Goal: Transaction & Acquisition: Purchase product/service

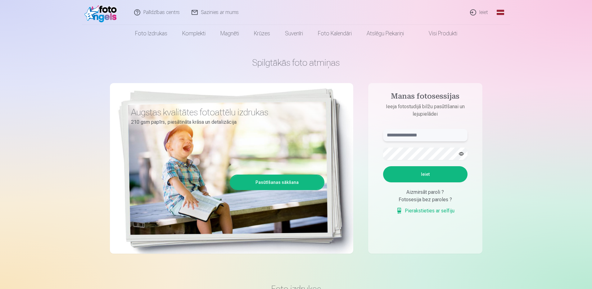
click at [414, 137] on input "text" at bounding box center [425, 135] width 84 height 12
type input "**********"
click at [438, 173] on button "Ieiet" at bounding box center [425, 174] width 84 height 16
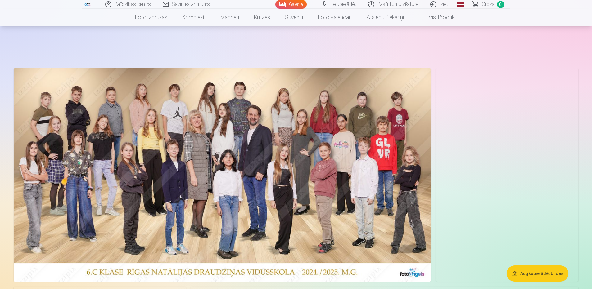
scroll to position [31, 0]
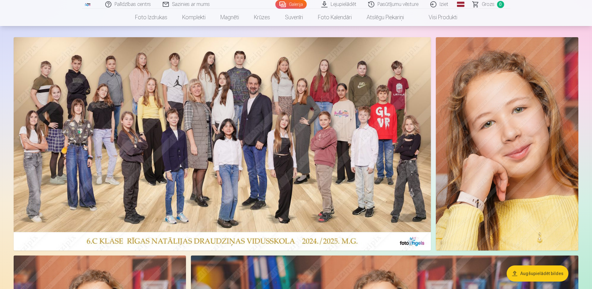
click at [529, 274] on button "Augšupielādēt bildes" at bounding box center [538, 274] width 62 height 16
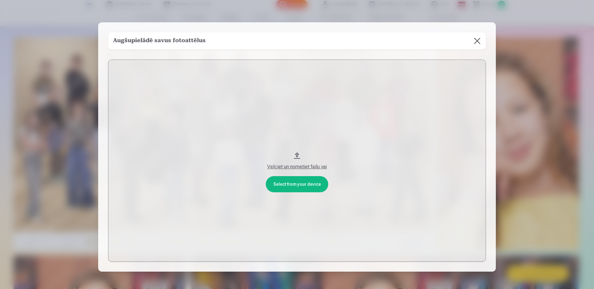
click at [475, 41] on button at bounding box center [476, 40] width 17 height 17
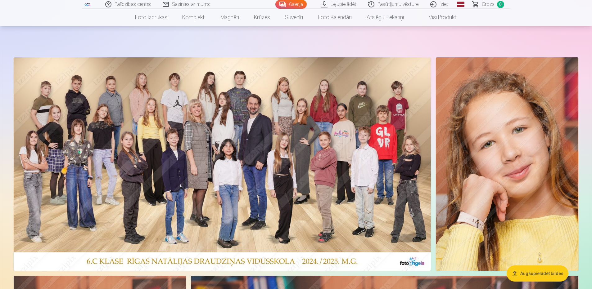
scroll to position [0, 0]
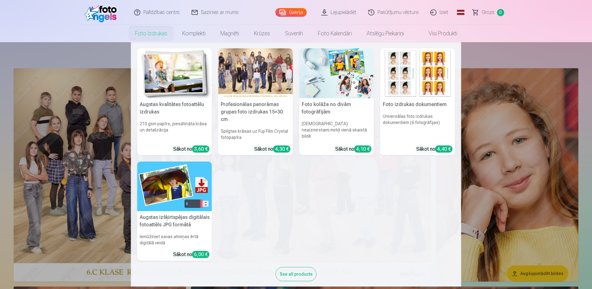
click at [92, 125] on nav "Augstas kvalitātes fotoattēlu izdrukas 210 gsm papīrs, piesātināta krāsa un det…" at bounding box center [296, 164] width 592 height 245
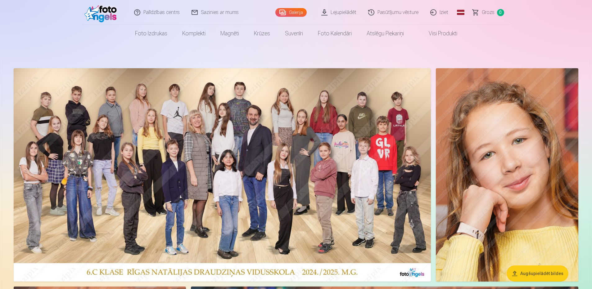
click at [46, 149] on img at bounding box center [222, 175] width 417 height 214
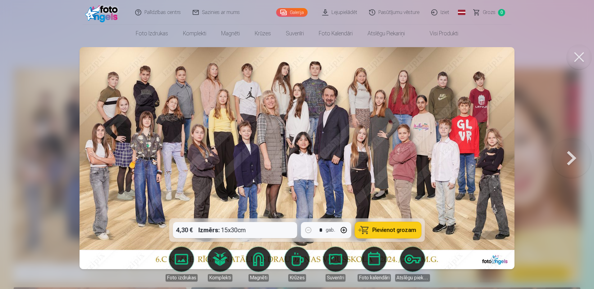
click at [397, 231] on span "Pievienot grozam" at bounding box center [394, 231] width 44 height 6
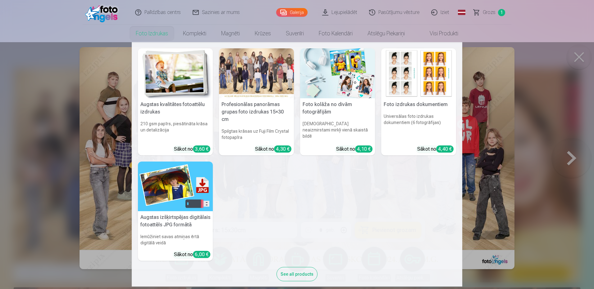
click at [36, 146] on nav "Augstas kvalitātes fotoattēlu izdrukas 210 gsm papīrs, piesātināta krāsa un det…" at bounding box center [297, 164] width 594 height 245
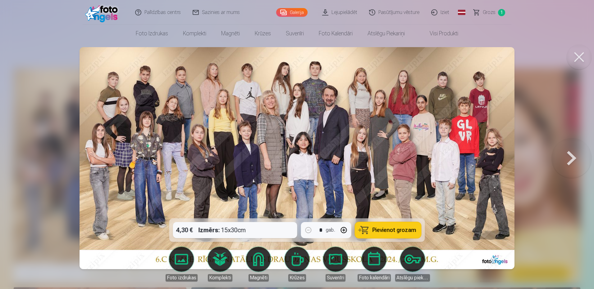
click at [571, 153] on button at bounding box center [572, 158] width 40 height 108
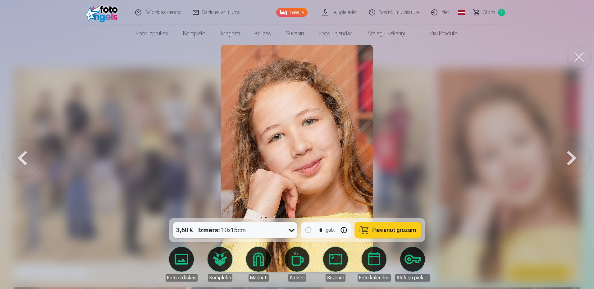
click at [571, 153] on button at bounding box center [572, 158] width 40 height 108
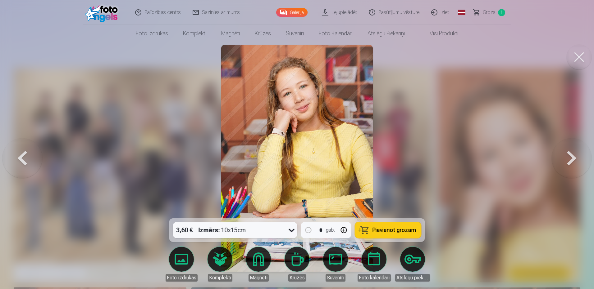
click at [571, 153] on button at bounding box center [572, 158] width 40 height 108
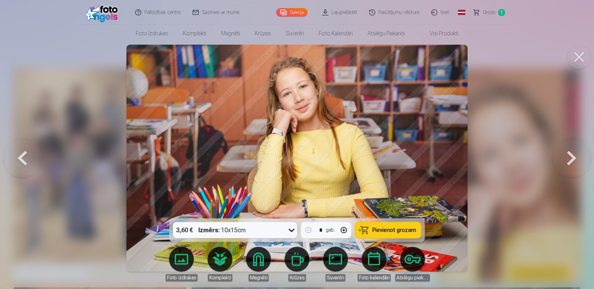
click at [571, 153] on button at bounding box center [572, 158] width 40 height 108
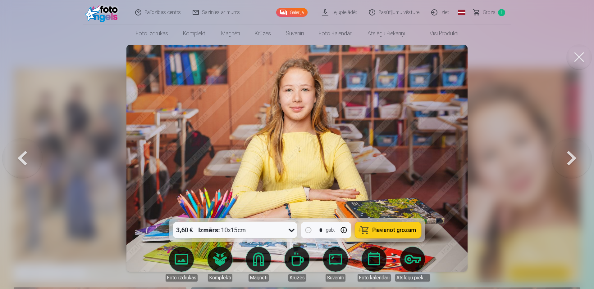
click at [571, 153] on button at bounding box center [572, 158] width 40 height 108
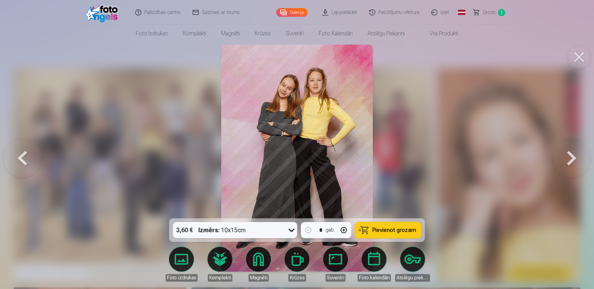
click at [571, 153] on button at bounding box center [572, 158] width 40 height 108
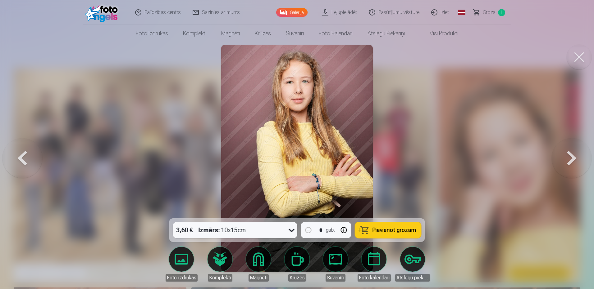
click at [571, 153] on button at bounding box center [572, 158] width 40 height 108
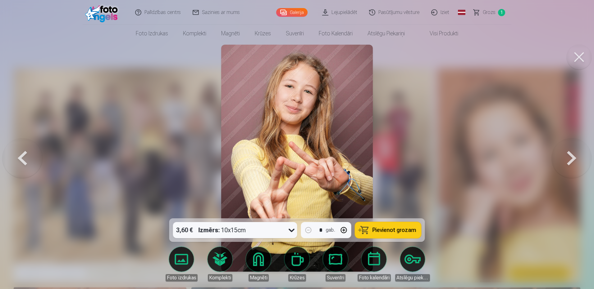
click at [571, 153] on button at bounding box center [572, 158] width 40 height 108
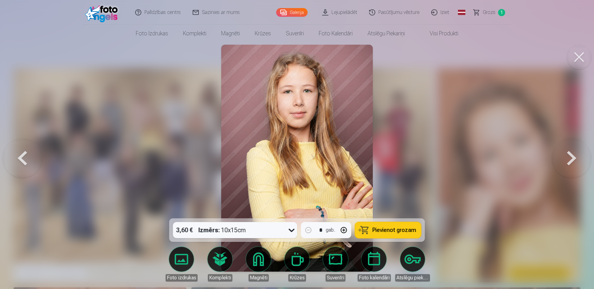
click at [571, 153] on button at bounding box center [572, 158] width 40 height 108
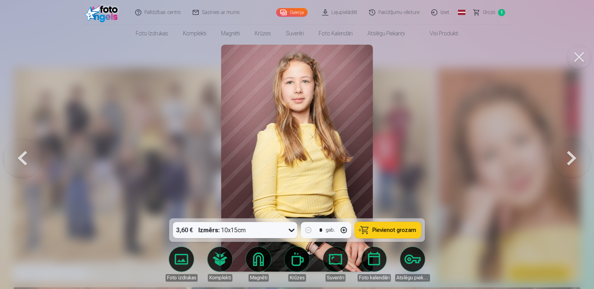
click at [571, 153] on button at bounding box center [572, 158] width 40 height 108
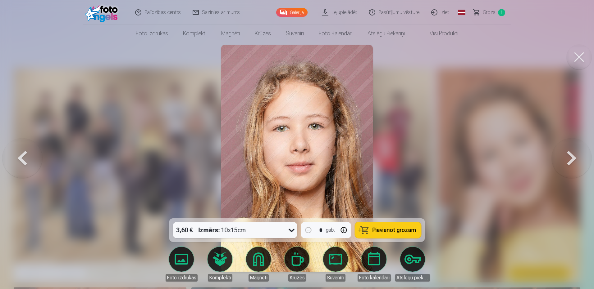
click at [571, 153] on button at bounding box center [572, 158] width 40 height 108
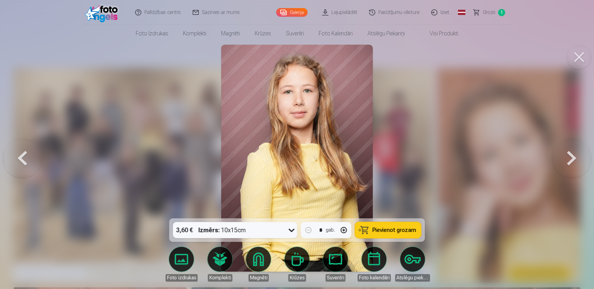
click at [571, 153] on button at bounding box center [572, 158] width 40 height 108
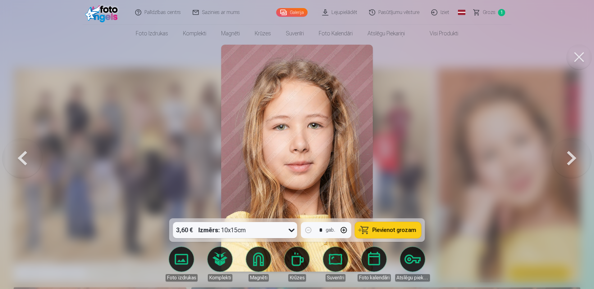
click at [571, 153] on button at bounding box center [572, 158] width 40 height 108
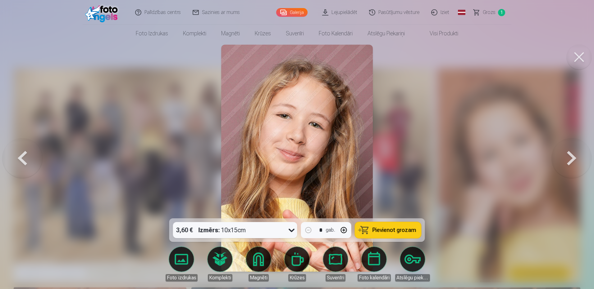
click at [571, 153] on button at bounding box center [572, 158] width 40 height 108
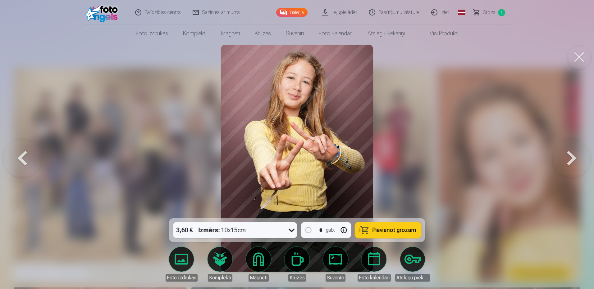
click at [571, 153] on button at bounding box center [572, 158] width 40 height 108
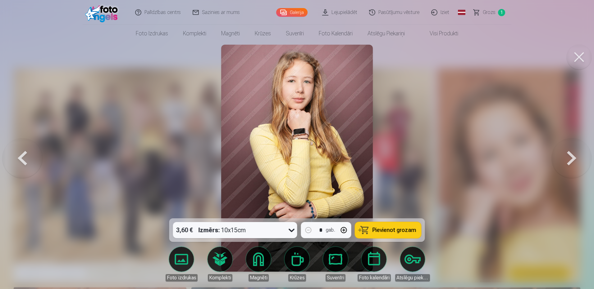
click at [571, 153] on button at bounding box center [572, 158] width 40 height 108
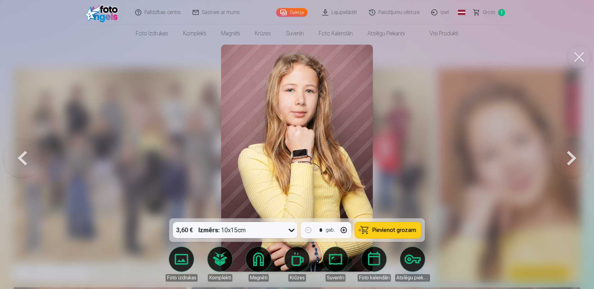
click at [571, 153] on button at bounding box center [572, 158] width 40 height 108
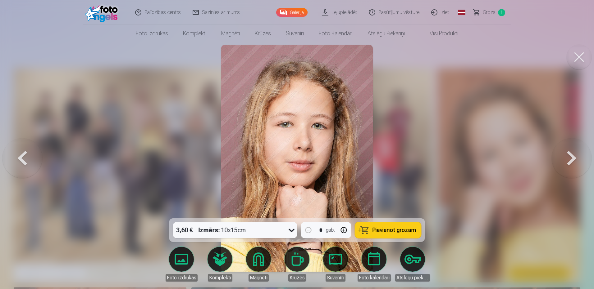
click at [571, 153] on button at bounding box center [572, 158] width 40 height 108
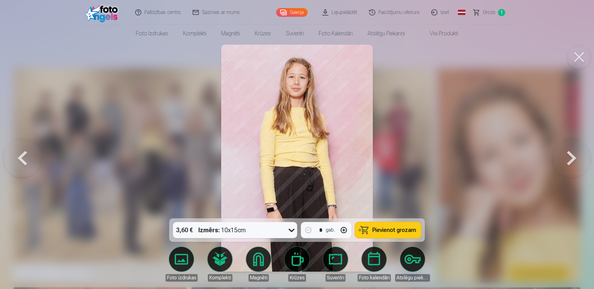
click at [571, 153] on button at bounding box center [572, 158] width 40 height 108
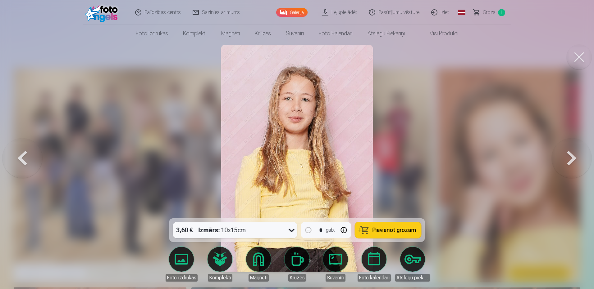
click at [571, 153] on button at bounding box center [572, 158] width 40 height 108
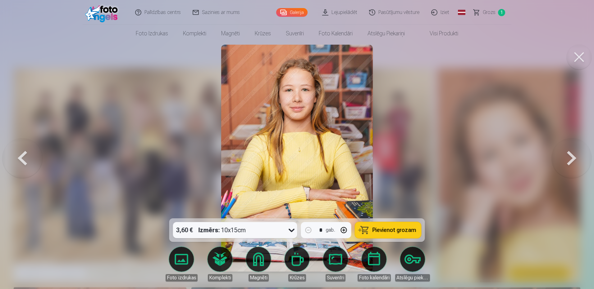
click at [571, 153] on button at bounding box center [572, 158] width 40 height 108
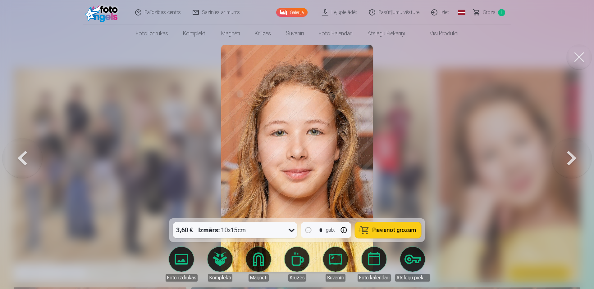
click at [571, 153] on button at bounding box center [572, 158] width 40 height 108
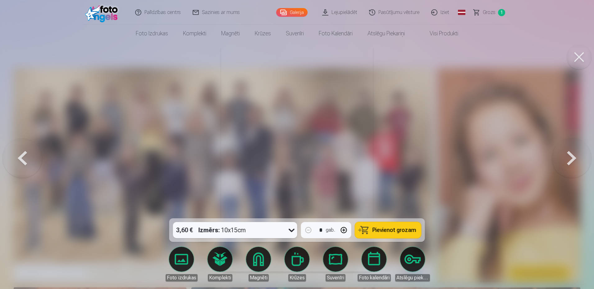
click at [571, 153] on button at bounding box center [572, 158] width 40 height 108
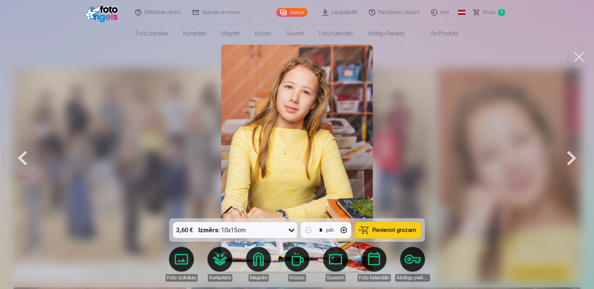
click at [571, 153] on button at bounding box center [572, 158] width 40 height 108
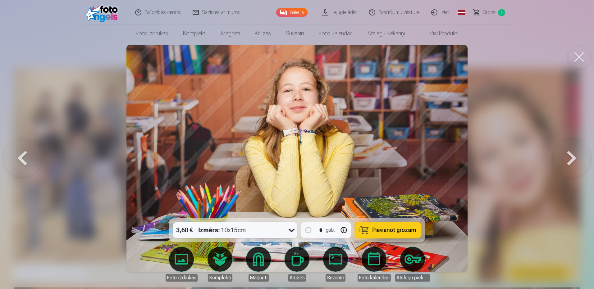
click at [571, 153] on button at bounding box center [572, 158] width 40 height 108
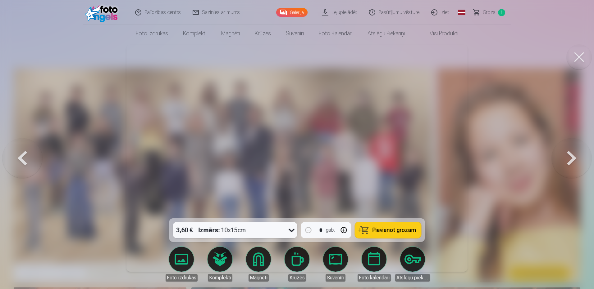
click at [571, 153] on button at bounding box center [572, 158] width 40 height 108
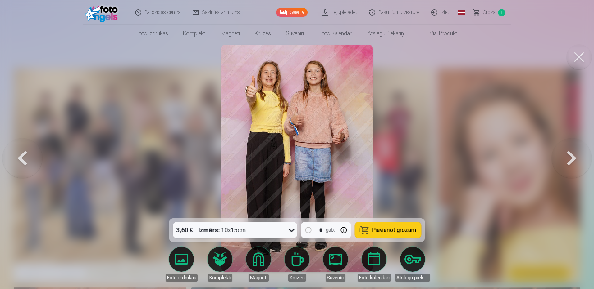
click at [571, 153] on button at bounding box center [572, 158] width 40 height 108
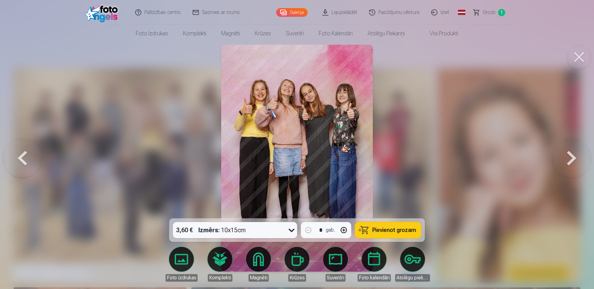
click at [571, 153] on button at bounding box center [572, 158] width 40 height 108
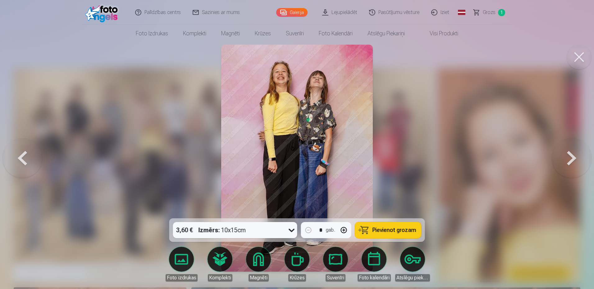
click at [571, 153] on button at bounding box center [572, 158] width 40 height 108
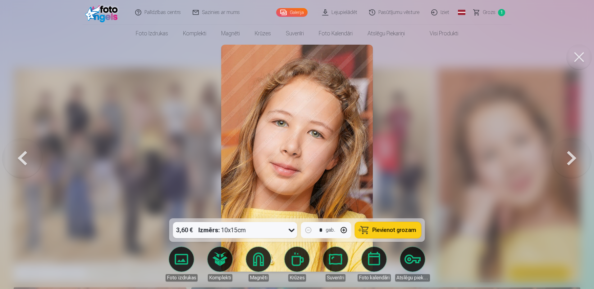
click at [16, 153] on button at bounding box center [22, 158] width 40 height 108
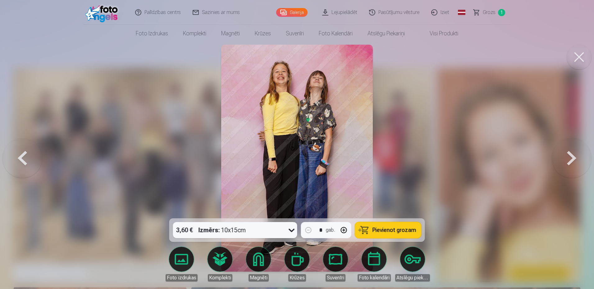
click at [569, 161] on button at bounding box center [572, 158] width 40 height 108
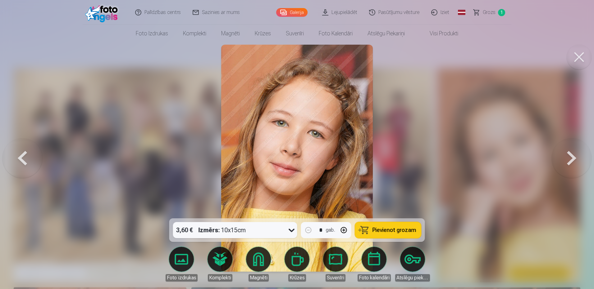
click at [569, 161] on button at bounding box center [572, 158] width 40 height 108
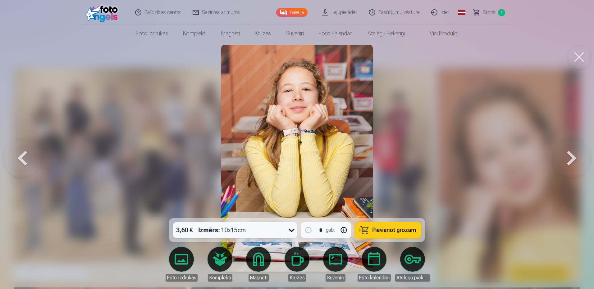
click at [569, 161] on button at bounding box center [572, 158] width 40 height 108
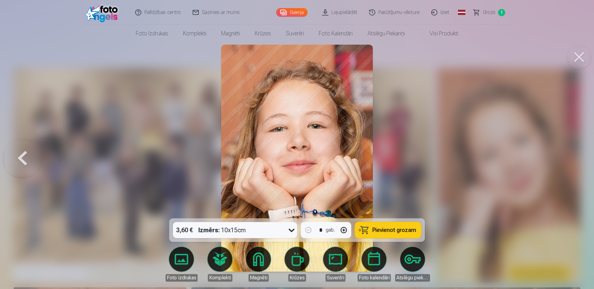
click at [569, 161] on div at bounding box center [297, 144] width 594 height 289
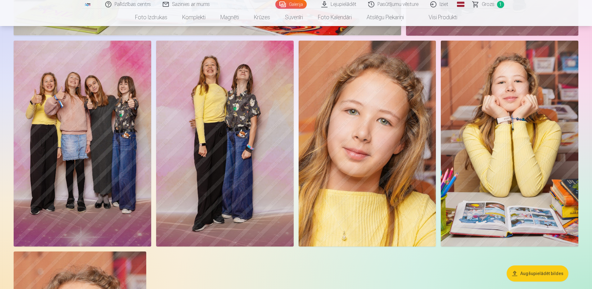
scroll to position [2547, 0]
click at [111, 131] on img at bounding box center [83, 143] width 138 height 206
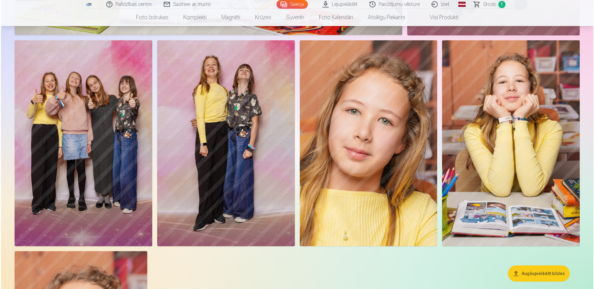
scroll to position [2553, 0]
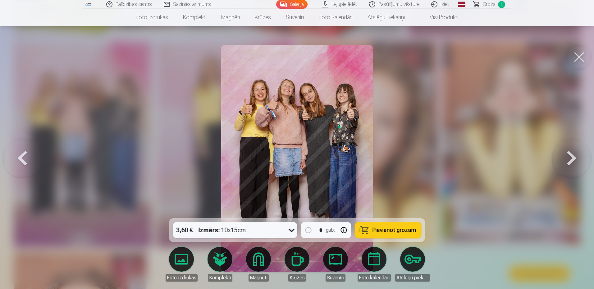
click at [290, 229] on icon at bounding box center [292, 231] width 10 height 10
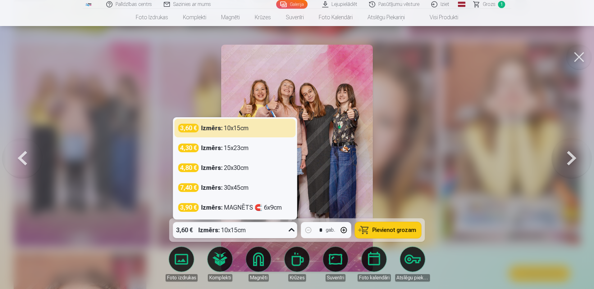
click at [380, 231] on span "Pievienot grozam" at bounding box center [394, 231] width 44 height 6
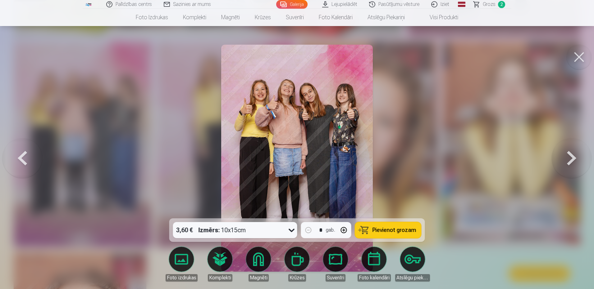
click at [574, 57] on button at bounding box center [579, 57] width 25 height 25
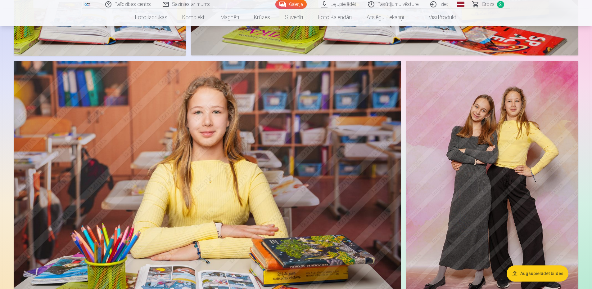
scroll to position [528, 0]
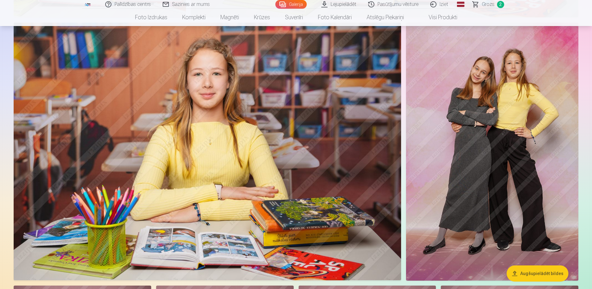
click at [314, 145] on img at bounding box center [208, 152] width 388 height 258
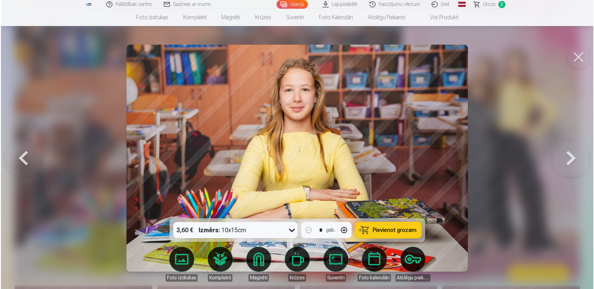
scroll to position [529, 0]
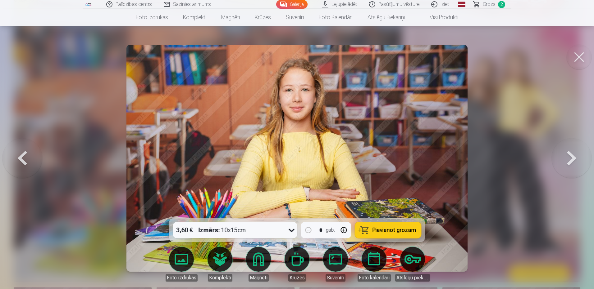
click at [381, 229] on span "Pievienot grozam" at bounding box center [394, 231] width 44 height 6
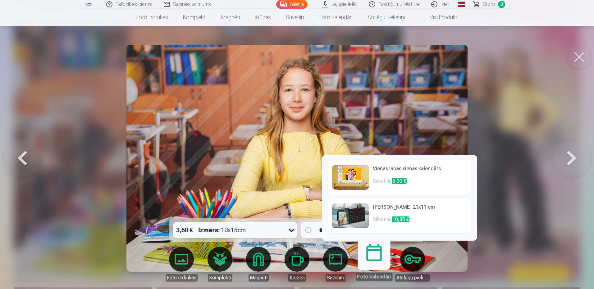
click at [377, 256] on link "Foto kalendāri" at bounding box center [374, 262] width 38 height 38
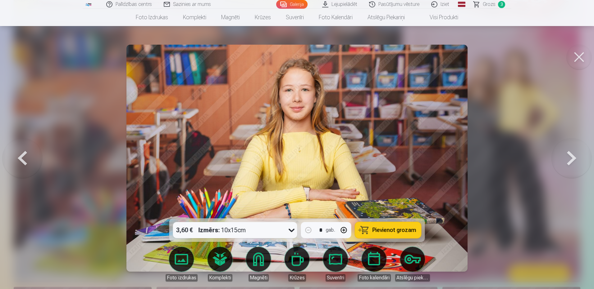
click at [517, 90] on div at bounding box center [297, 144] width 594 height 289
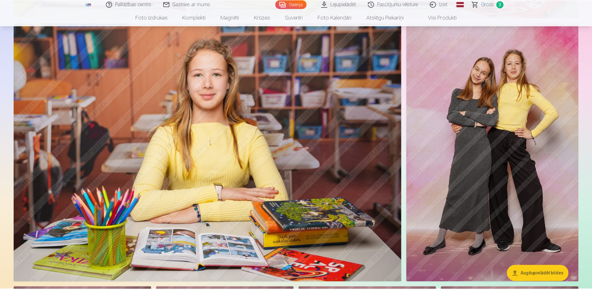
scroll to position [528, 0]
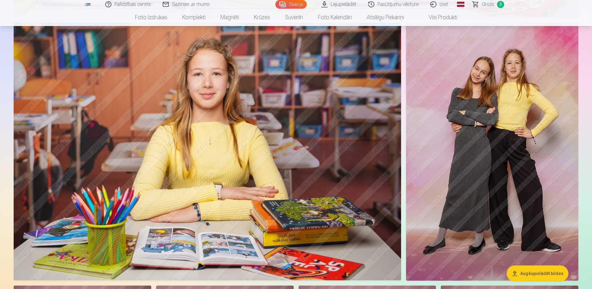
click at [300, 209] on img at bounding box center [208, 152] width 388 height 258
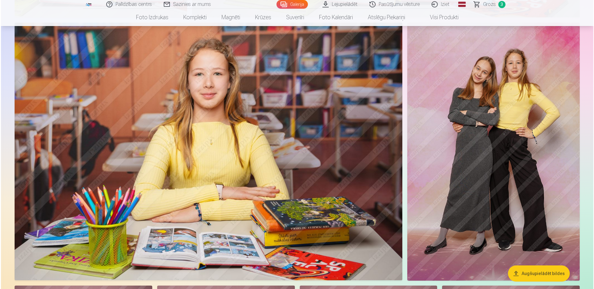
scroll to position [529, 0]
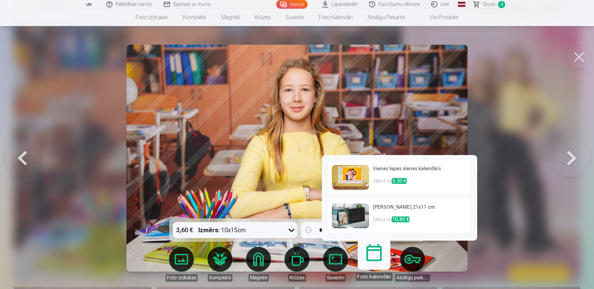
click at [375, 261] on link "Foto kalendāri" at bounding box center [374, 262] width 38 height 38
click at [378, 208] on h6 "[PERSON_NAME] 21x11 cm" at bounding box center [420, 210] width 94 height 12
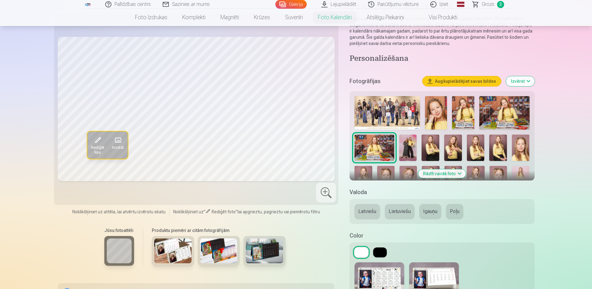
scroll to position [93, 0]
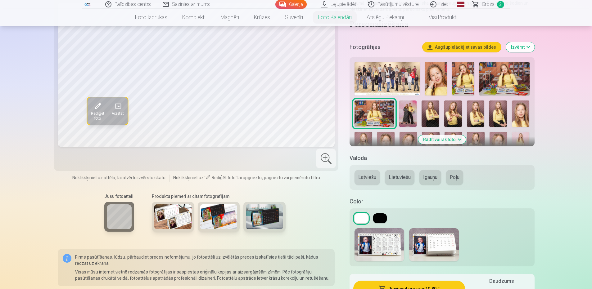
click at [180, 218] on img at bounding box center [172, 217] width 37 height 25
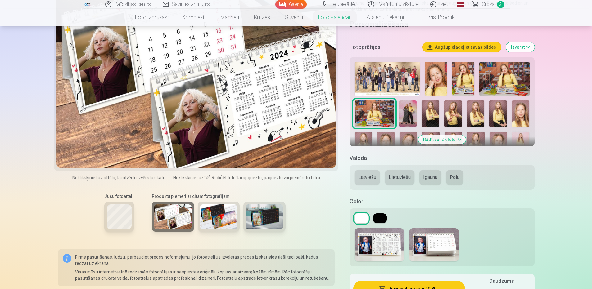
click at [221, 221] on img at bounding box center [218, 217] width 37 height 25
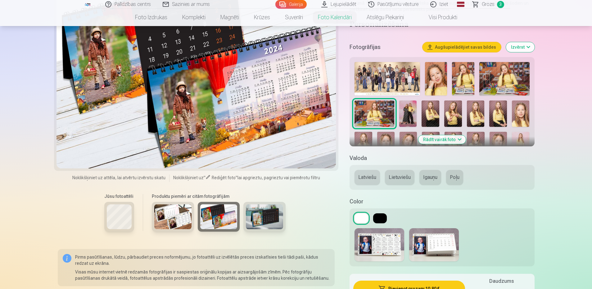
click at [261, 220] on img at bounding box center [264, 217] width 37 height 25
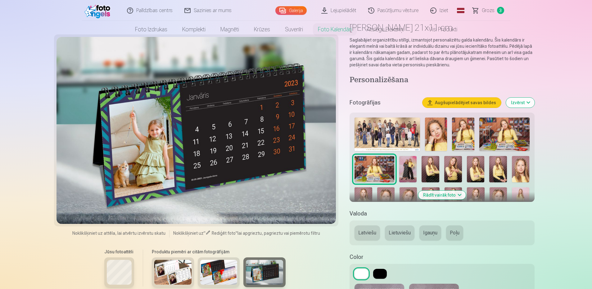
scroll to position [0, 0]
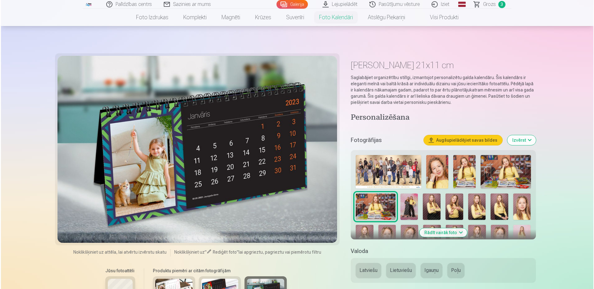
scroll to position [529, 0]
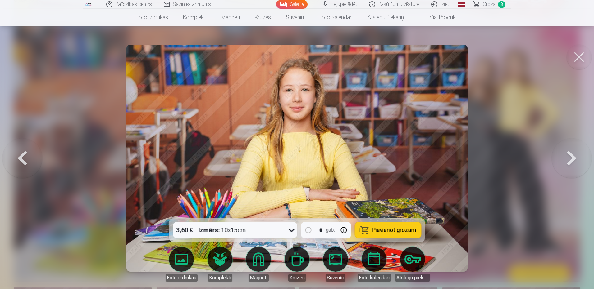
drag, startPoint x: 579, startPoint y: 52, endPoint x: 566, endPoint y: 75, distance: 26.2
click at [579, 52] on button at bounding box center [579, 57] width 25 height 25
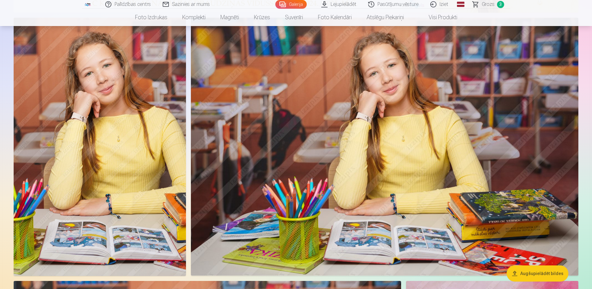
scroll to position [280, 0]
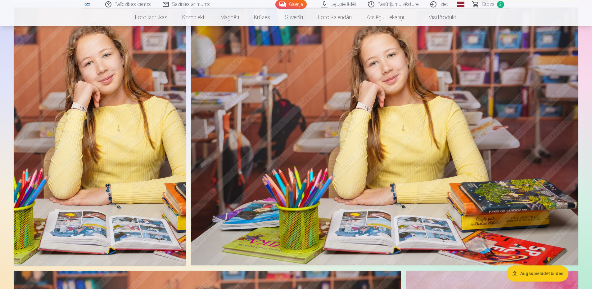
click at [494, 4] on span "Grozs" at bounding box center [488, 4] width 13 height 7
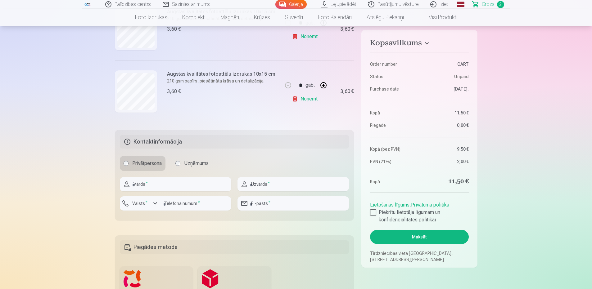
scroll to position [248, 0]
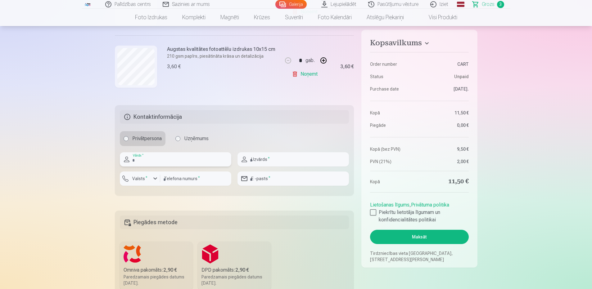
click at [153, 162] on input "text" at bounding box center [176, 160] width 112 height 14
type input "****"
type input "**********"
type input "********"
type input "**********"
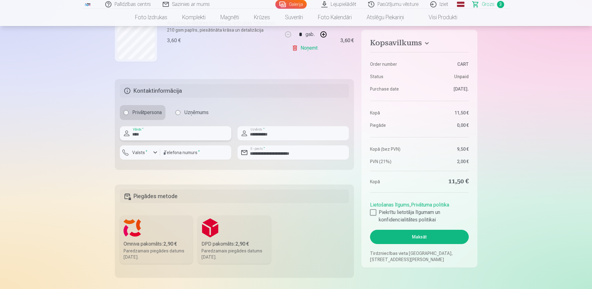
scroll to position [311, 0]
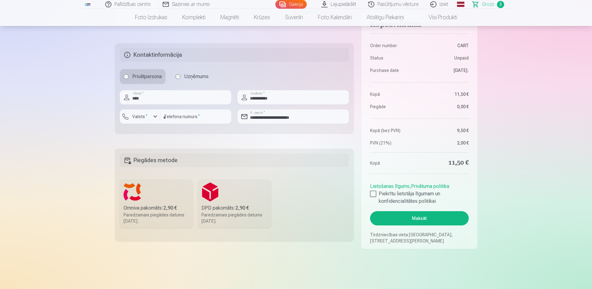
click at [149, 207] on div "Omniva pakomāts : 2,90 €" at bounding box center [157, 208] width 66 height 7
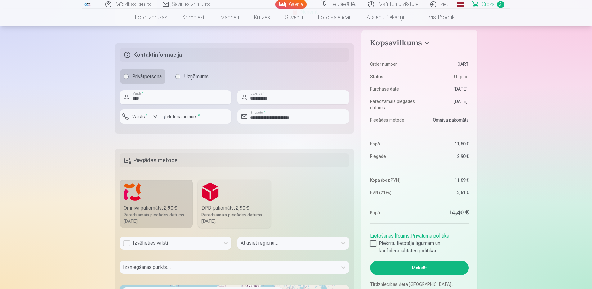
scroll to position [317, 0]
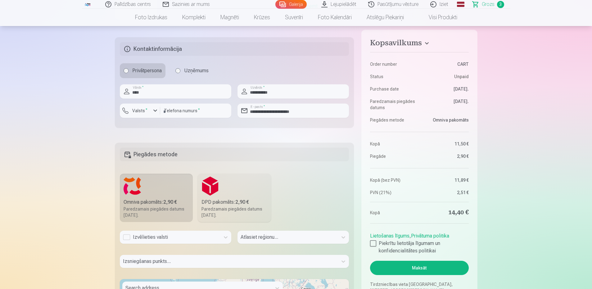
click at [152, 244] on div "Izvēlieties valsti" at bounding box center [176, 240] width 112 height 18
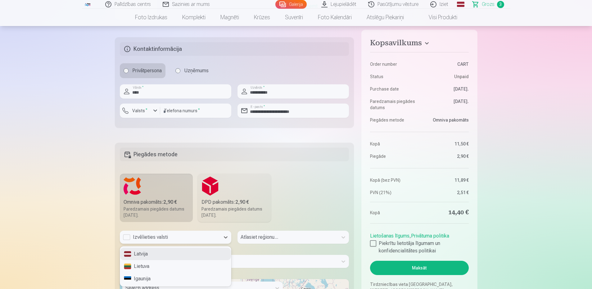
click at [146, 255] on div "Latvija" at bounding box center [175, 254] width 111 height 12
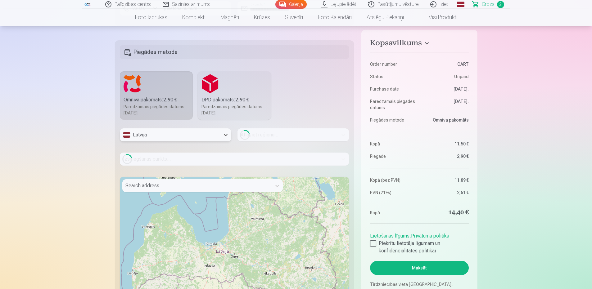
scroll to position [441, 0]
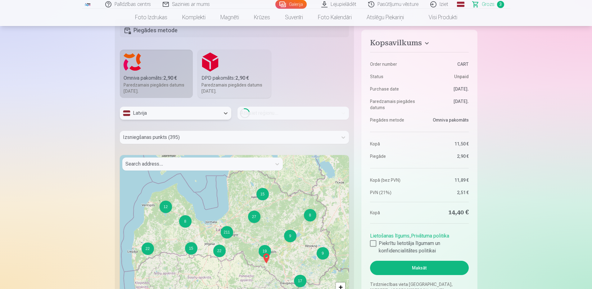
click at [161, 140] on div at bounding box center [229, 137] width 212 height 9
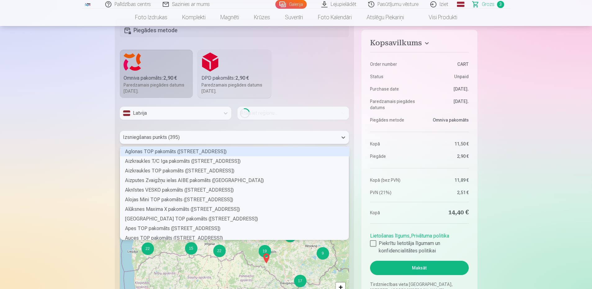
scroll to position [92, 227]
click at [269, 116] on div "Loading..." at bounding box center [294, 113] width 112 height 13
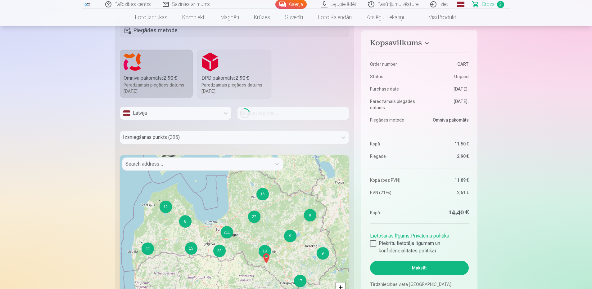
click at [136, 139] on div at bounding box center [229, 137] width 212 height 9
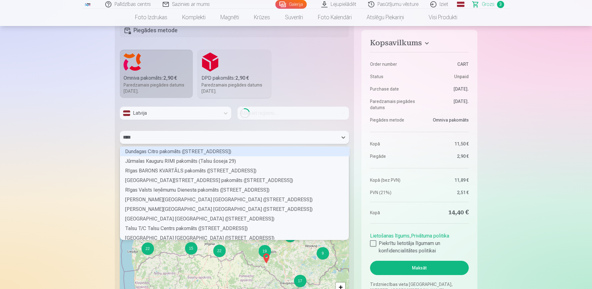
scroll to position [8, 227]
type input "*****"
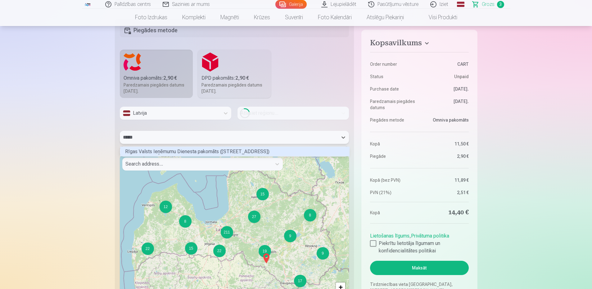
click at [143, 151] on div "Rīgas Valsts Ieņēmumu Dienesta pakomāts (Talejas iela 1)" at bounding box center [235, 152] width 230 height 10
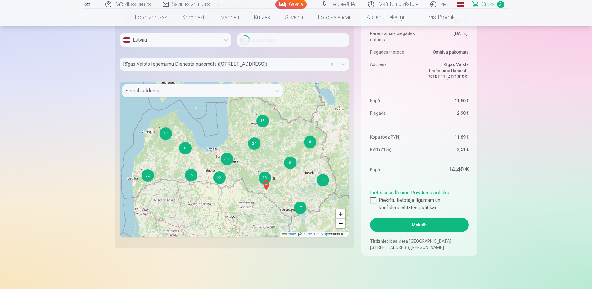
scroll to position [565, 0]
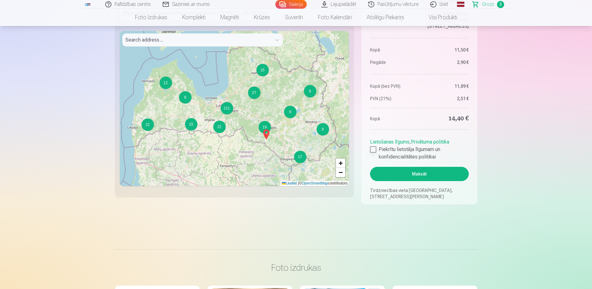
drag, startPoint x: 375, startPoint y: 149, endPoint x: 378, endPoint y: 155, distance: 6.0
click at [375, 149] on div at bounding box center [373, 150] width 6 height 6
click at [375, 151] on div at bounding box center [373, 150] width 6 height 6
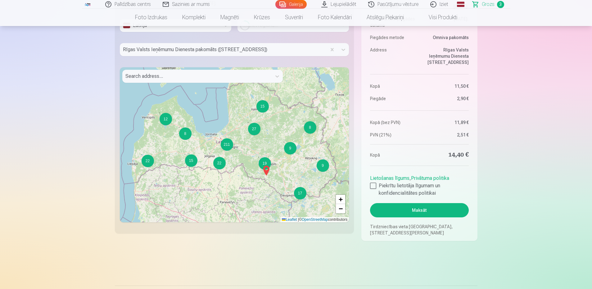
scroll to position [534, 0]
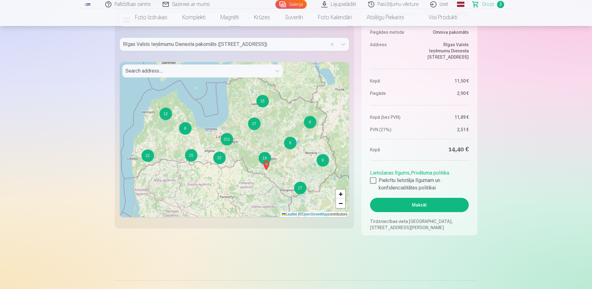
click at [415, 205] on button "Maksāt" at bounding box center [419, 205] width 98 height 14
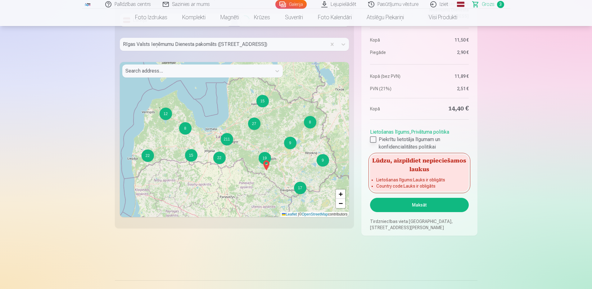
click at [373, 139] on div at bounding box center [373, 140] width 6 height 6
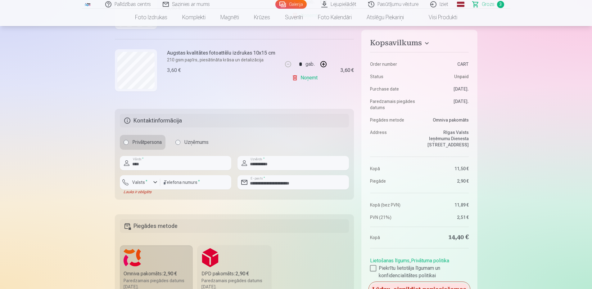
scroll to position [311, 0]
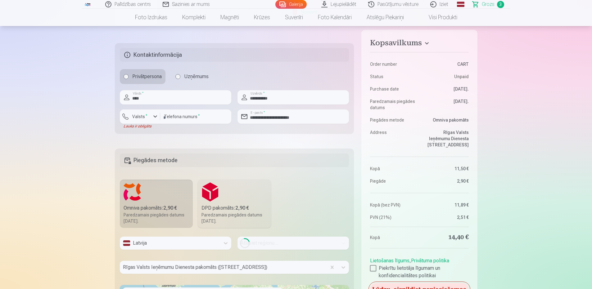
click at [260, 242] on div "Loading..." at bounding box center [294, 243] width 112 height 13
click at [221, 177] on div at bounding box center [235, 177] width 230 height 5
click at [221, 188] on label "DPD pakomāts : 2,90 € Paredzamais piegādes datums 13.09.2025." at bounding box center [234, 204] width 73 height 48
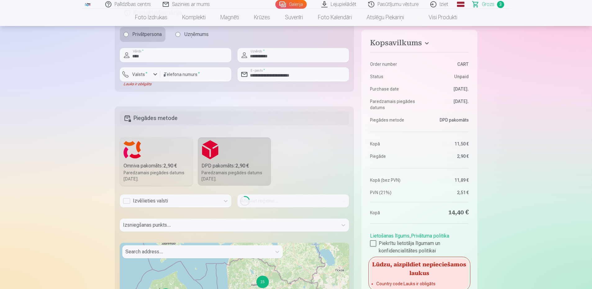
scroll to position [373, 0]
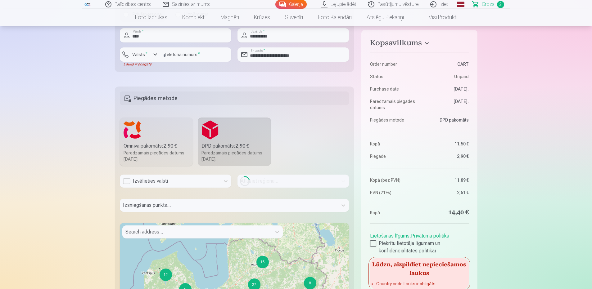
click at [141, 146] on div "Omniva pakomāts : 2,90 €" at bounding box center [157, 146] width 66 height 7
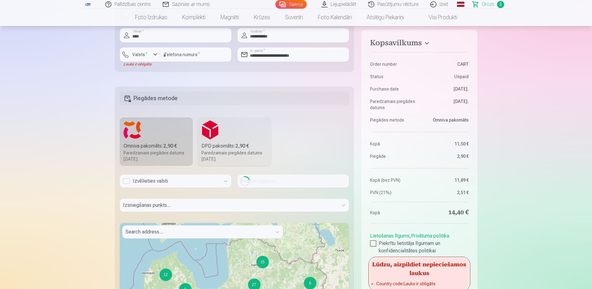
click at [125, 182] on div "Izvēlieties valsti" at bounding box center [170, 181] width 94 height 7
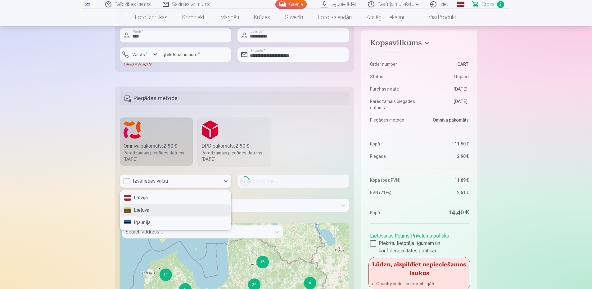
click at [134, 210] on div "Lietuva" at bounding box center [175, 210] width 111 height 12
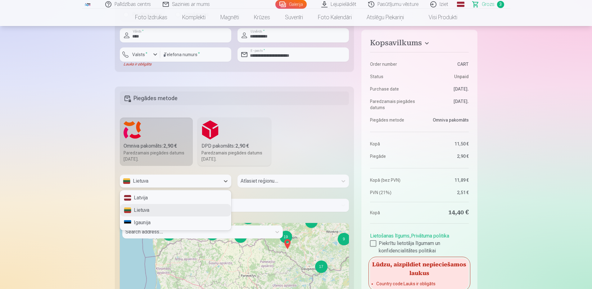
click at [172, 182] on div "Lietuva" at bounding box center [170, 181] width 94 height 7
click at [152, 199] on div "Latvija" at bounding box center [175, 198] width 111 height 12
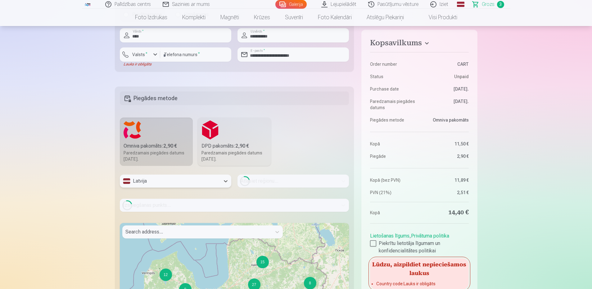
scroll to position [404, 0]
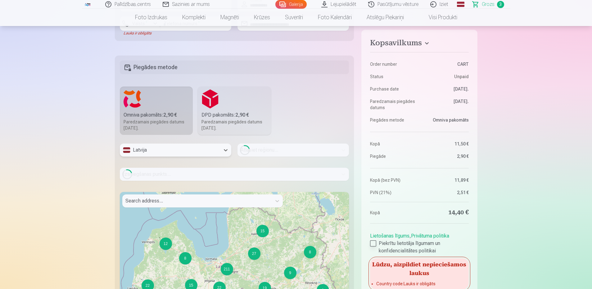
click at [376, 244] on label "Piekrītu lietotāja līgumam un konfidencialitātes politikai" at bounding box center [419, 247] width 98 height 15
click at [170, 177] on div "Loading..." at bounding box center [235, 174] width 230 height 13
click at [163, 200] on div at bounding box center [196, 201] width 143 height 9
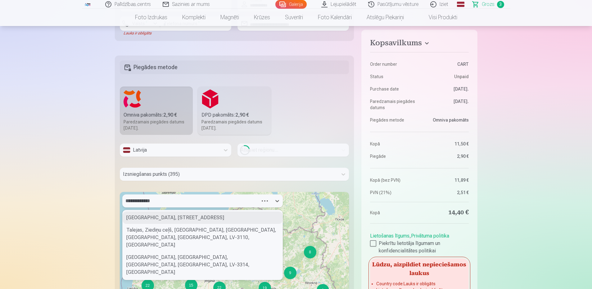
type input "**********"
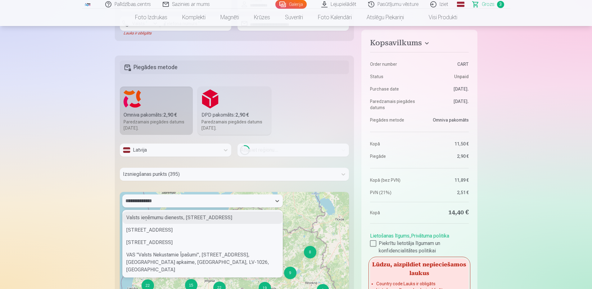
click at [167, 221] on div "Valsts ieņēmumu dienests, 1, Talejas iela, Čiekurkalns, Teikas apkaime, Riga, L…" at bounding box center [203, 218] width 160 height 12
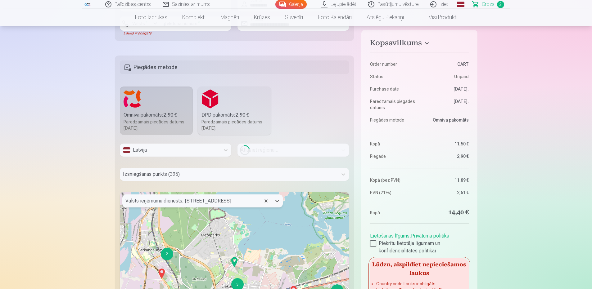
click at [176, 176] on div at bounding box center [229, 174] width 212 height 9
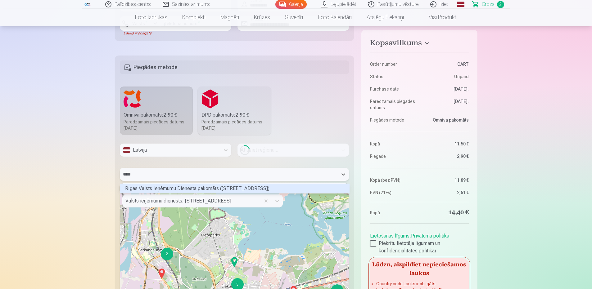
scroll to position [8, 227]
type input "*******"
click at [195, 189] on div "Rīgas Valsts Ieņēmumu Dienesta pakomāts (Talejas iela 1)" at bounding box center [235, 189] width 230 height 10
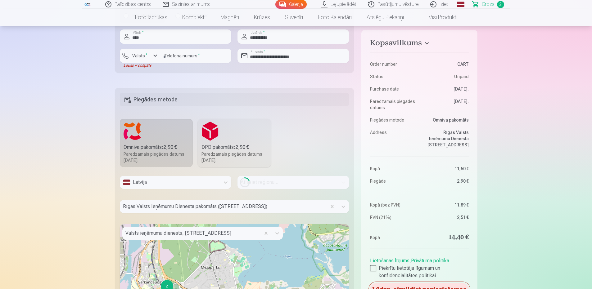
scroll to position [373, 0]
click at [255, 185] on div "Loading..." at bounding box center [294, 181] width 112 height 13
click at [225, 181] on icon at bounding box center [226, 181] width 6 height 6
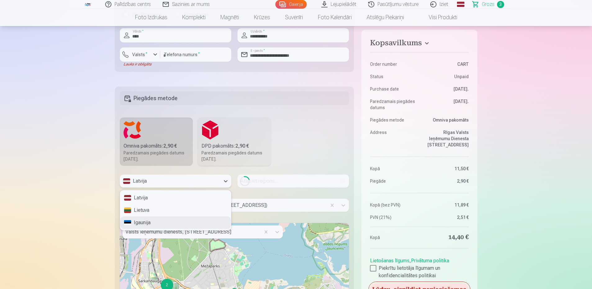
click at [176, 221] on div "Igaunija" at bounding box center [175, 223] width 111 height 12
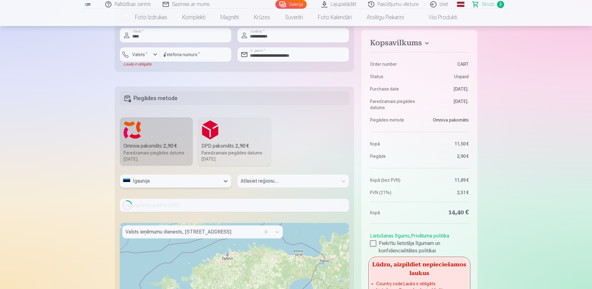
click at [279, 184] on div "Atlasiet reģionu..." at bounding box center [294, 184] width 112 height 18
click at [253, 183] on div "Atlasiet reģionu..." at bounding box center [294, 184] width 112 height 18
click at [344, 182] on div "Atlasiet reģionu..." at bounding box center [294, 184] width 112 height 18
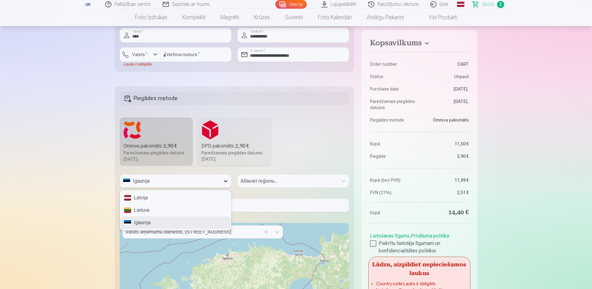
click at [227, 184] on icon at bounding box center [226, 181] width 6 height 6
click at [177, 197] on div "Latvija" at bounding box center [175, 198] width 111 height 12
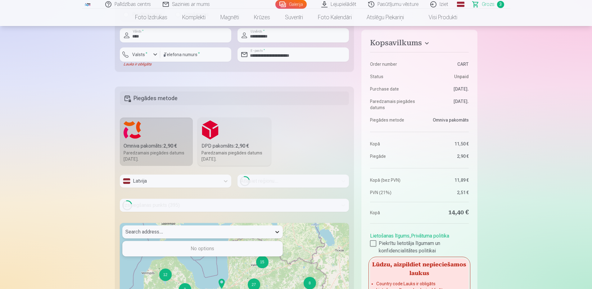
click at [278, 233] on icon at bounding box center [278, 232] width 4 height 2
click at [253, 179] on div "Loading..." at bounding box center [294, 181] width 112 height 13
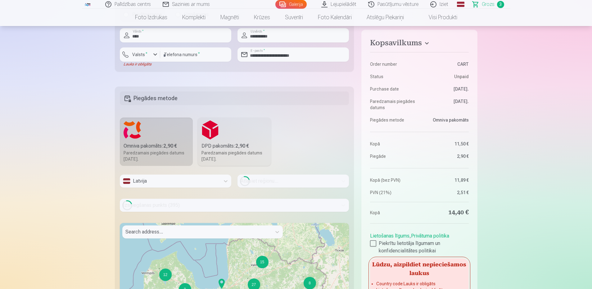
click at [253, 180] on div "Loading..." at bounding box center [294, 181] width 112 height 13
click at [249, 180] on icon at bounding box center [245, 181] width 12 height 13
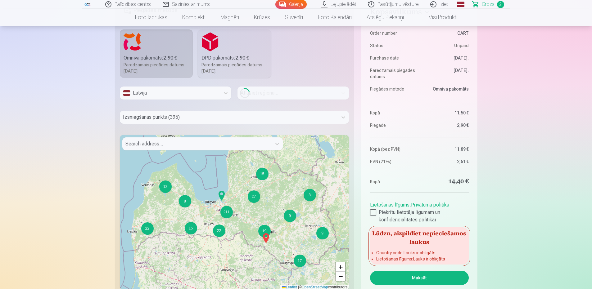
scroll to position [466, 0]
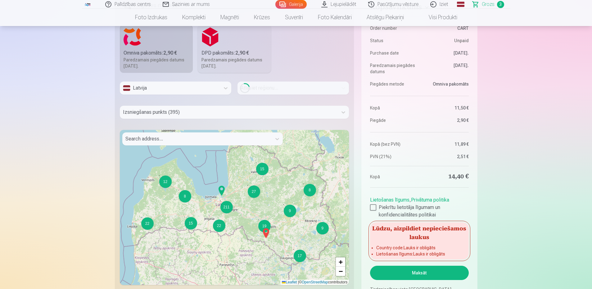
click at [170, 111] on div at bounding box center [229, 112] width 212 height 9
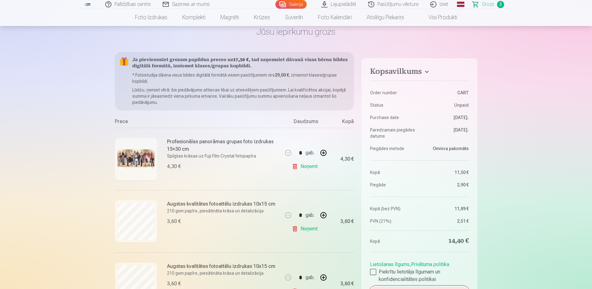
scroll to position [0, 0]
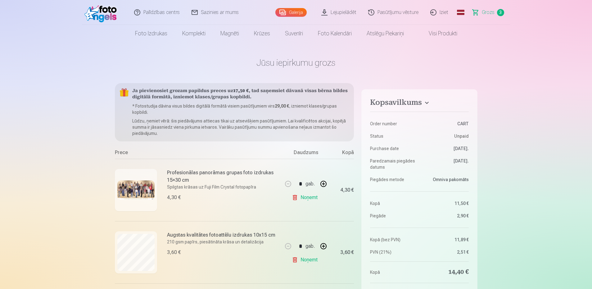
click at [486, 12] on span "Grozs" at bounding box center [488, 12] width 13 height 7
click at [489, 14] on span "Grozs" at bounding box center [488, 12] width 13 height 7
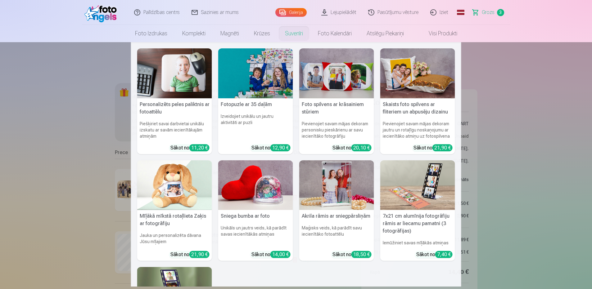
click at [295, 34] on link "Suvenīri" at bounding box center [294, 33] width 33 height 17
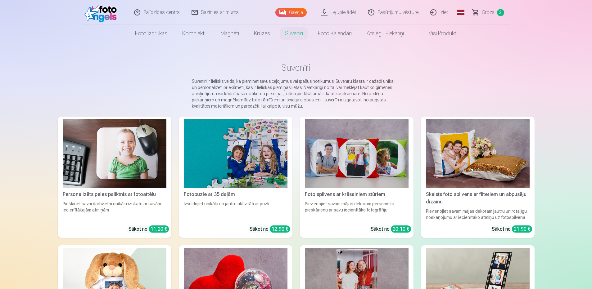
click at [487, 11] on span "Grozs" at bounding box center [488, 12] width 13 height 7
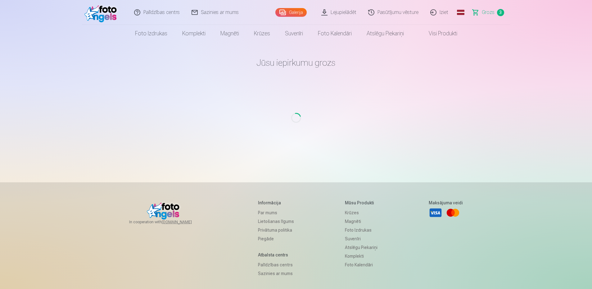
click at [289, 12] on link "Galerija" at bounding box center [291, 12] width 31 height 9
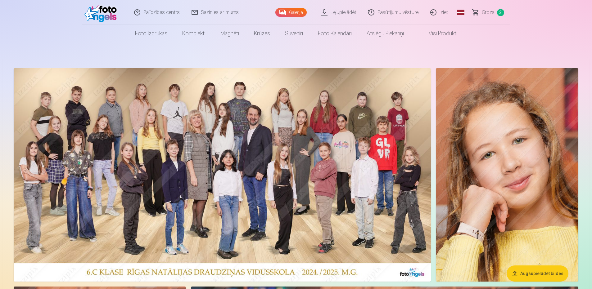
click at [483, 12] on span "Grozs" at bounding box center [488, 12] width 13 height 7
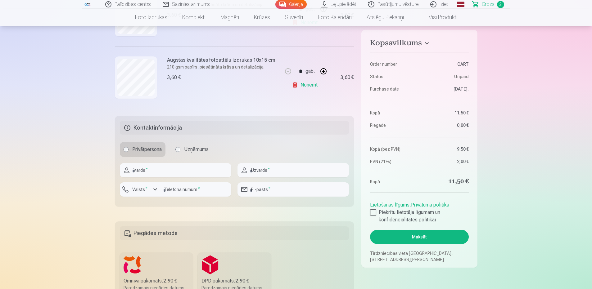
scroll to position [248, 0]
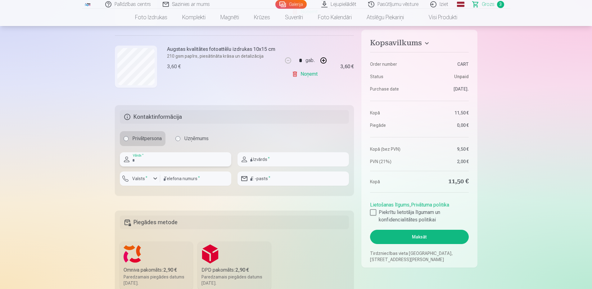
click at [160, 160] on input "text" at bounding box center [176, 160] width 112 height 14
type input "****"
click at [274, 158] on input "text" at bounding box center [294, 160] width 112 height 14
type input "**********"
click at [154, 179] on div "button" at bounding box center [155, 178] width 7 height 7
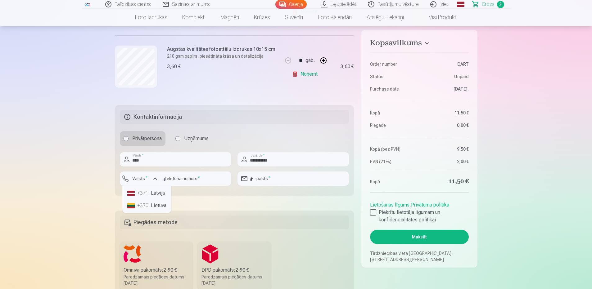
click at [154, 194] on li "+371 Latvija" at bounding box center [147, 193] width 44 height 12
click at [176, 180] on input "number" at bounding box center [195, 179] width 71 height 14
type input "********"
click at [282, 179] on input "email" at bounding box center [294, 179] width 112 height 14
type input "**********"
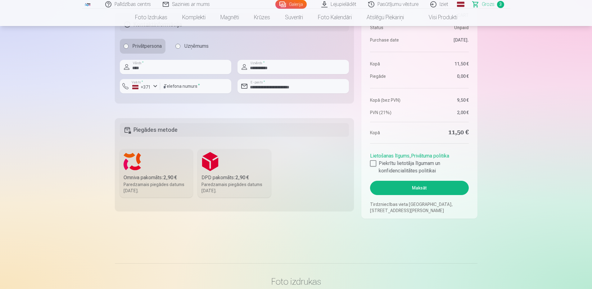
scroll to position [342, 0]
click at [139, 175] on div "Omniva pakomāts : 2,90 €" at bounding box center [157, 177] width 66 height 7
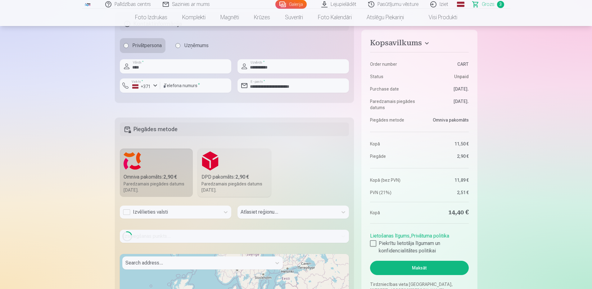
click at [158, 211] on div "Izvēlieties valsti" at bounding box center [170, 212] width 94 height 7
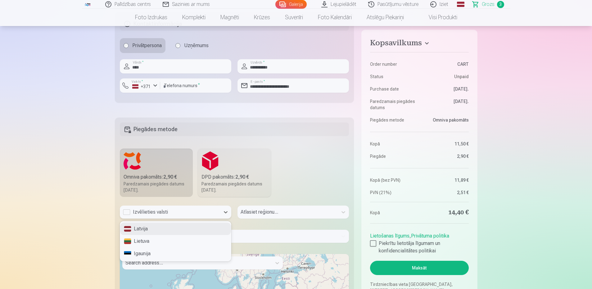
click at [142, 230] on div "Latvija" at bounding box center [175, 229] width 111 height 12
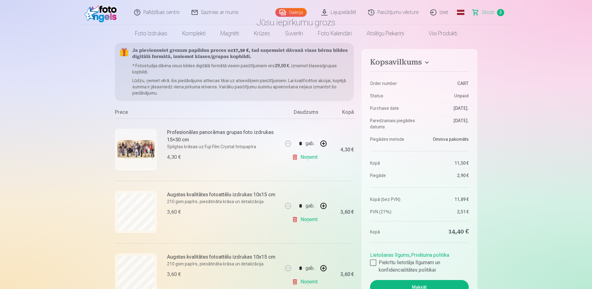
scroll to position [0, 0]
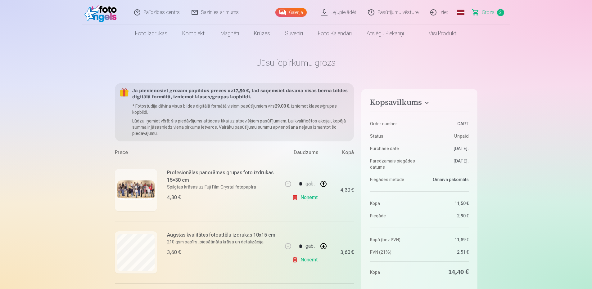
click at [212, 11] on link "Sazinies ar mums" at bounding box center [215, 12] width 59 height 25
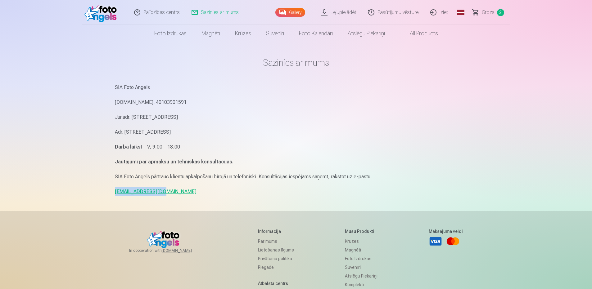
drag, startPoint x: 105, startPoint y: 192, endPoint x: 164, endPoint y: 196, distance: 59.2
click at [164, 196] on div "Palīdzības centrs Sazinies ar mums Gallery Lejupielādēt Pasūtījumu vēsture Izie…" at bounding box center [296, 191] width 592 height 382
copy link "info@fotoangels.lv"
click at [488, 12] on span "Grozs" at bounding box center [488, 12] width 13 height 7
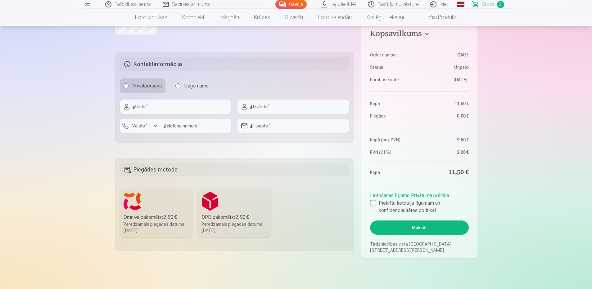
scroll to position [311, 0]
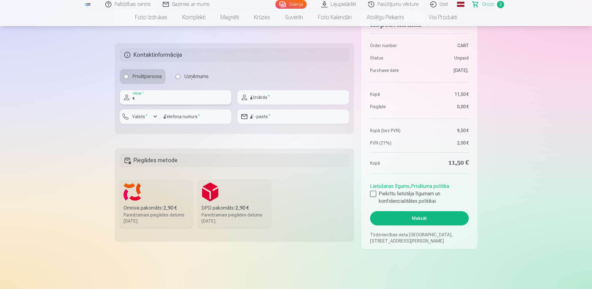
click at [158, 98] on input "text" at bounding box center [176, 97] width 112 height 14
type input "****"
type input "**********"
type input "********"
type input "**********"
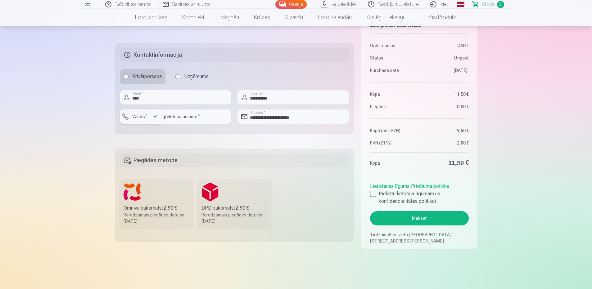
click at [154, 116] on div "button" at bounding box center [155, 116] width 7 height 7
click at [144, 133] on div "+371" at bounding box center [143, 131] width 12 height 7
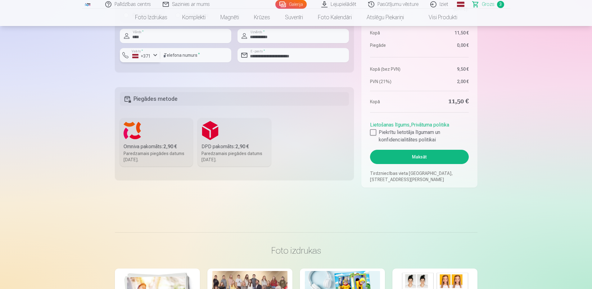
scroll to position [373, 0]
click at [164, 96] on h5 "Piegādes metode" at bounding box center [235, 99] width 230 height 14
click at [239, 141] on label "DPD pakomāts : 2,90 € Paredzamais piegādes datums 13.09.2025." at bounding box center [234, 142] width 73 height 48
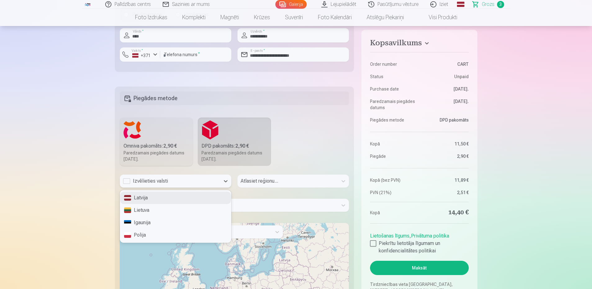
click at [163, 184] on div "Izvēlieties valsti" at bounding box center [170, 181] width 94 height 7
click at [145, 198] on div "Latvija" at bounding box center [175, 198] width 111 height 12
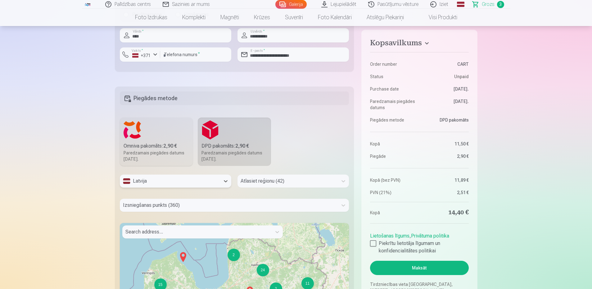
click at [248, 181] on div at bounding box center [288, 181] width 94 height 9
type input "***"
click at [269, 195] on div "Rīgas pilsēta" at bounding box center [293, 198] width 111 height 12
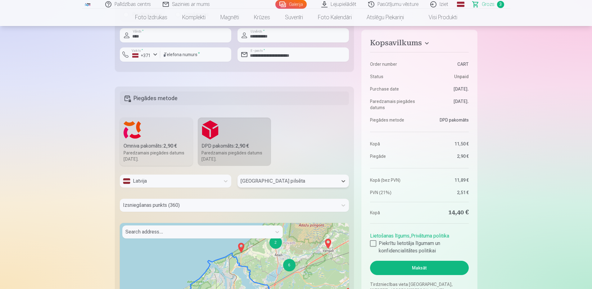
click at [189, 207] on div "Izsniegšanas punkts (360)" at bounding box center [235, 205] width 230 height 13
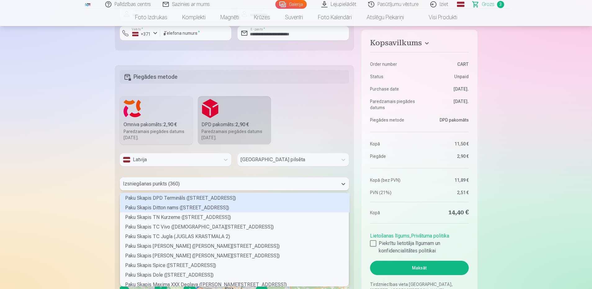
scroll to position [92, 227]
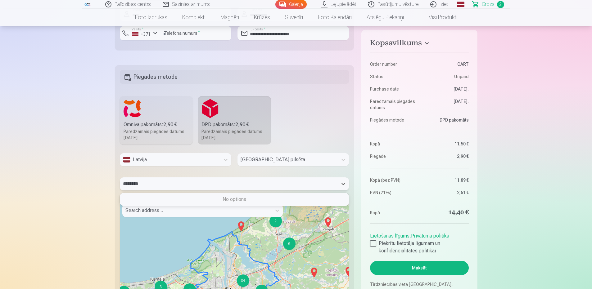
type input "*********"
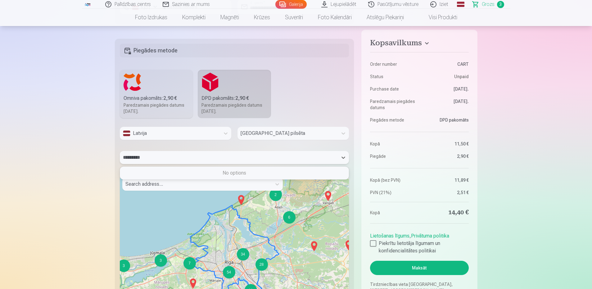
scroll to position [456, 0]
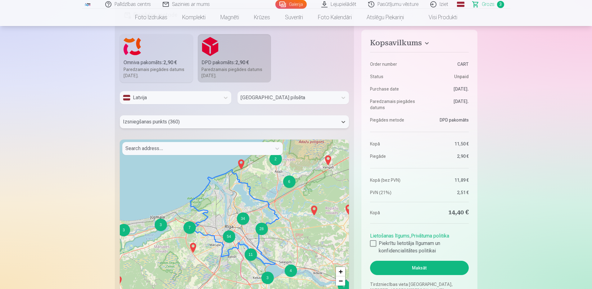
drag, startPoint x: 149, startPoint y: 120, endPoint x: 124, endPoint y: 122, distance: 25.5
click at [124, 122] on div at bounding box center [229, 122] width 212 height 9
click at [143, 120] on div at bounding box center [229, 122] width 212 height 9
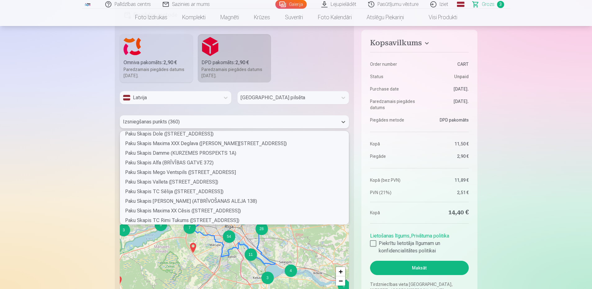
scroll to position [93, 0]
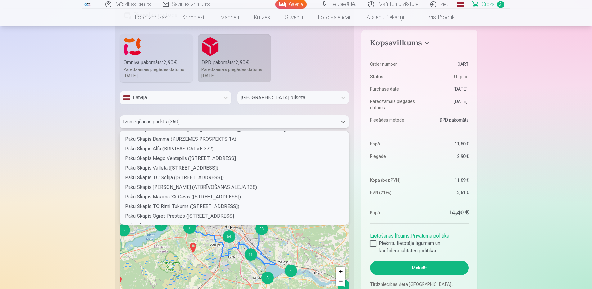
click at [262, 99] on div at bounding box center [288, 97] width 94 height 9
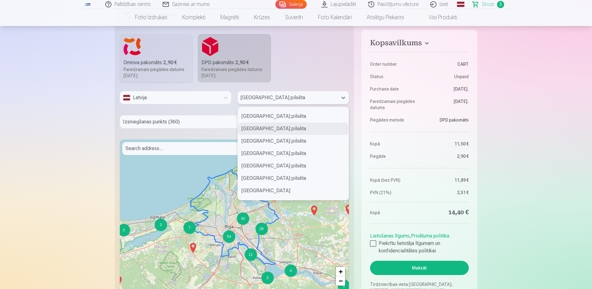
scroll to position [80, 0]
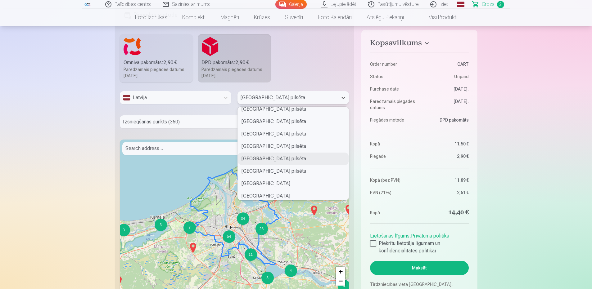
click at [261, 159] on div "Rīgas pilsēta" at bounding box center [293, 159] width 111 height 12
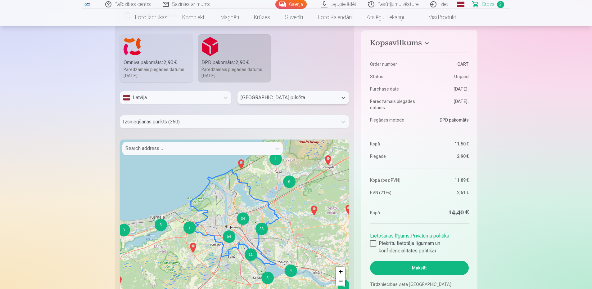
click at [193, 121] on div at bounding box center [229, 122] width 212 height 9
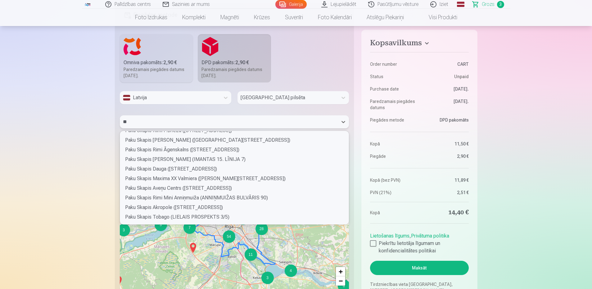
scroll to position [119, 0]
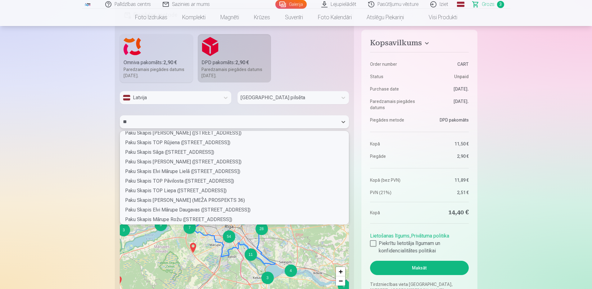
type input "***"
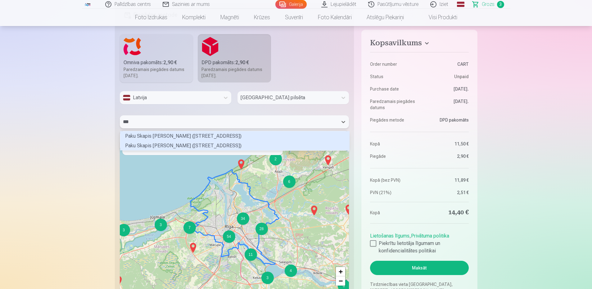
click at [197, 147] on div "Paku Skapis Maxima Rusova (RUSOVA IELA 1)" at bounding box center [235, 146] width 230 height 10
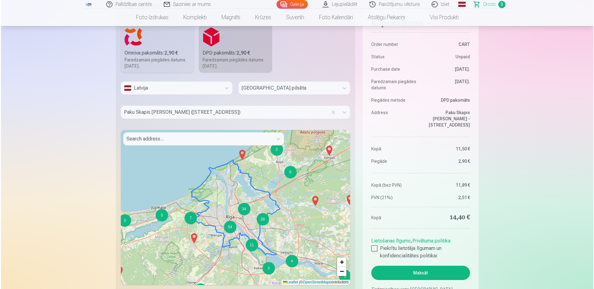
scroll to position [549, 0]
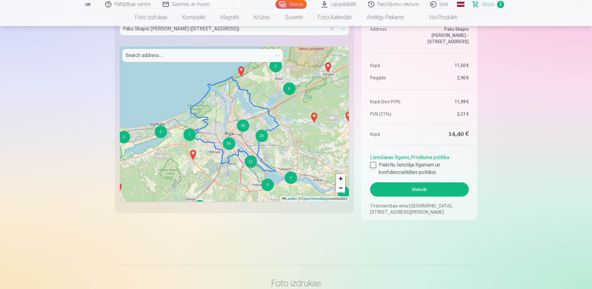
click at [374, 166] on div at bounding box center [373, 165] width 6 height 6
click at [414, 189] on button "Maksāt" at bounding box center [419, 190] width 98 height 14
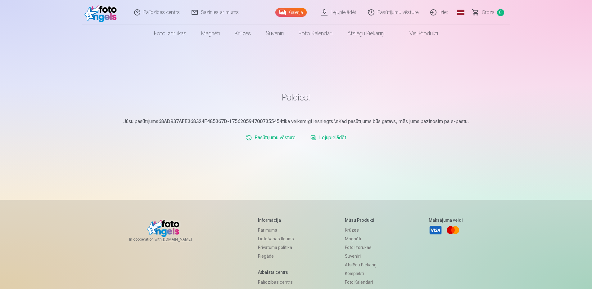
drag, startPoint x: 444, startPoint y: 12, endPoint x: 379, endPoint y: 3, distance: 66.2
click at [444, 12] on link "Iziet" at bounding box center [440, 12] width 30 height 25
